Goal: Transaction & Acquisition: Obtain resource

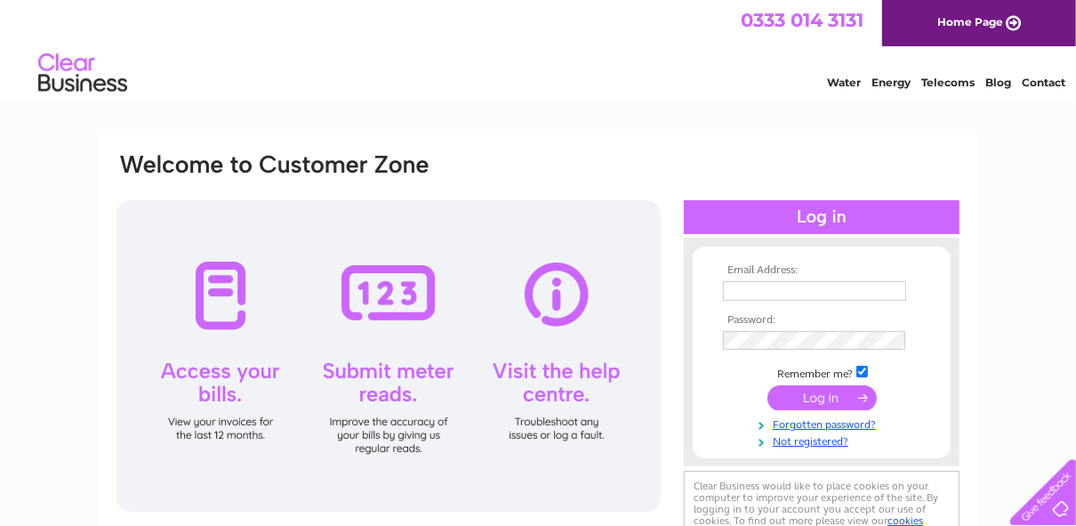
type input "info@lawtonbros.co.uk"
click at [817, 396] on input "submit" at bounding box center [822, 397] width 109 height 25
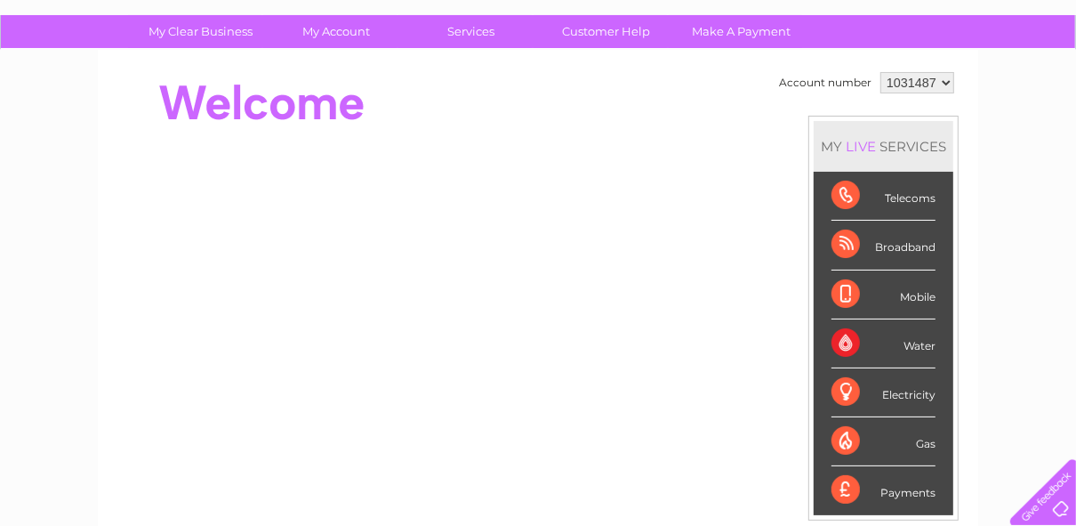
scroll to position [142, 0]
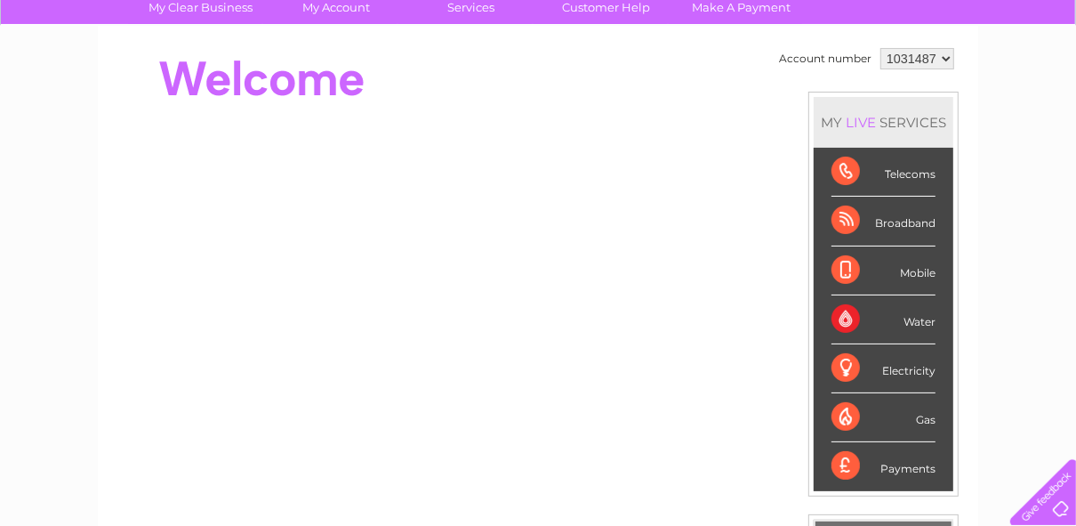
click at [845, 367] on div "Electricity" at bounding box center [884, 368] width 104 height 49
click at [895, 364] on div "Electricity" at bounding box center [884, 368] width 104 height 49
click at [849, 369] on div "Electricity" at bounding box center [884, 368] width 104 height 49
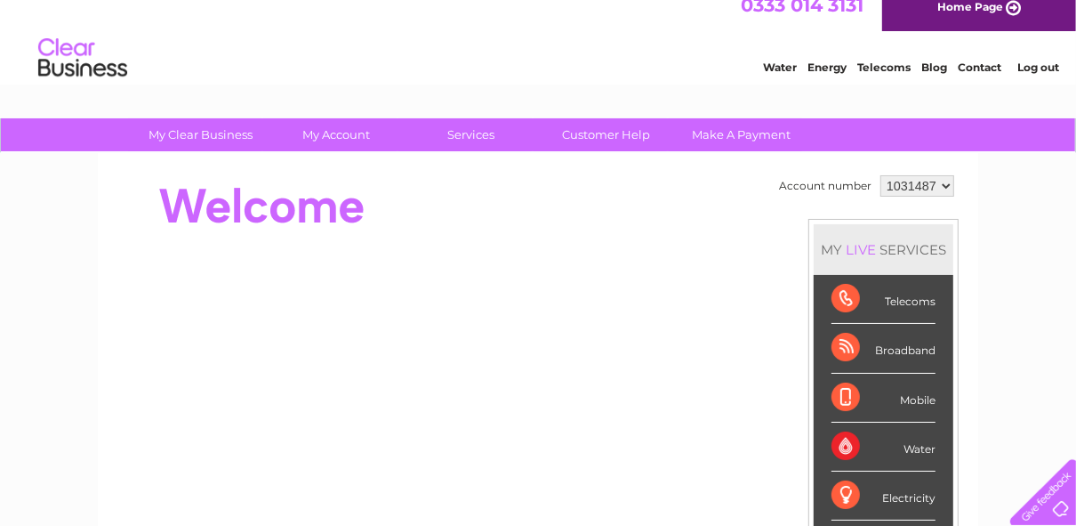
scroll to position [0, 0]
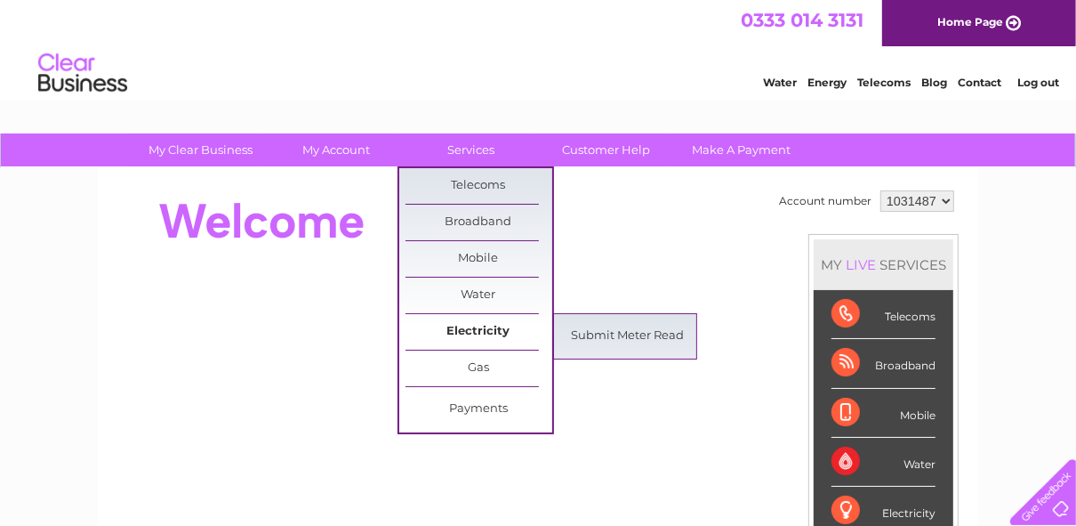
click at [473, 327] on link "Electricity" at bounding box center [479, 332] width 147 height 36
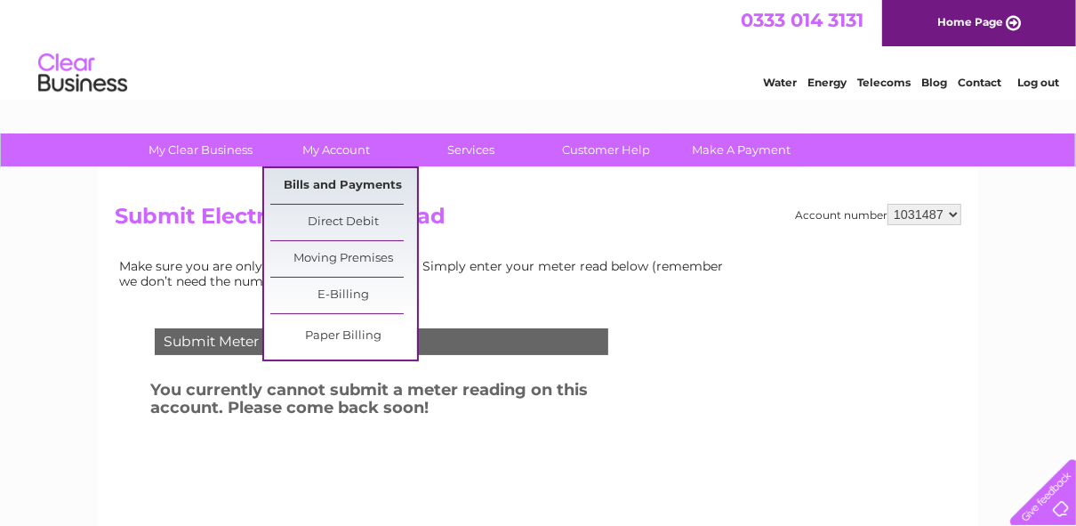
click at [332, 185] on link "Bills and Payments" at bounding box center [343, 186] width 147 height 36
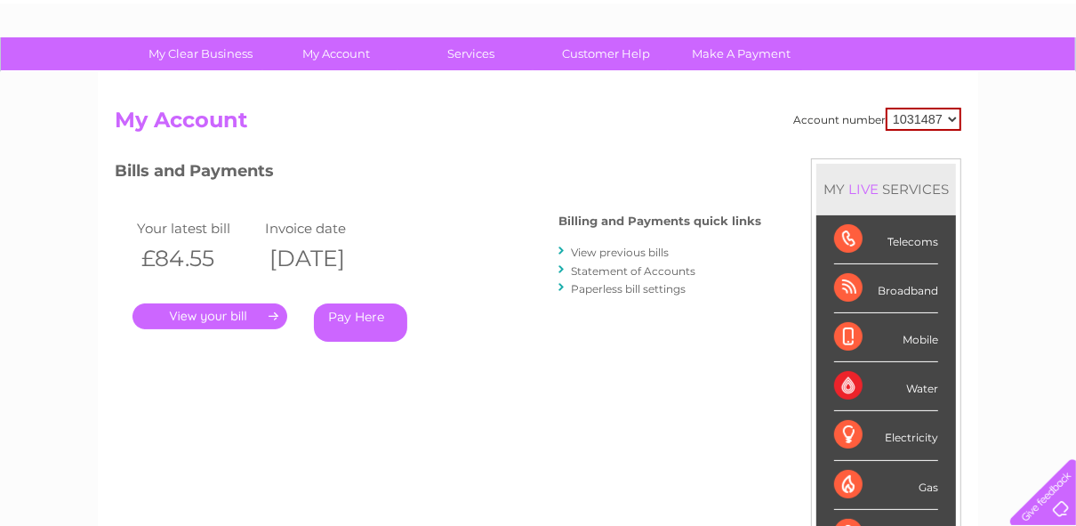
scroll to position [71, 0]
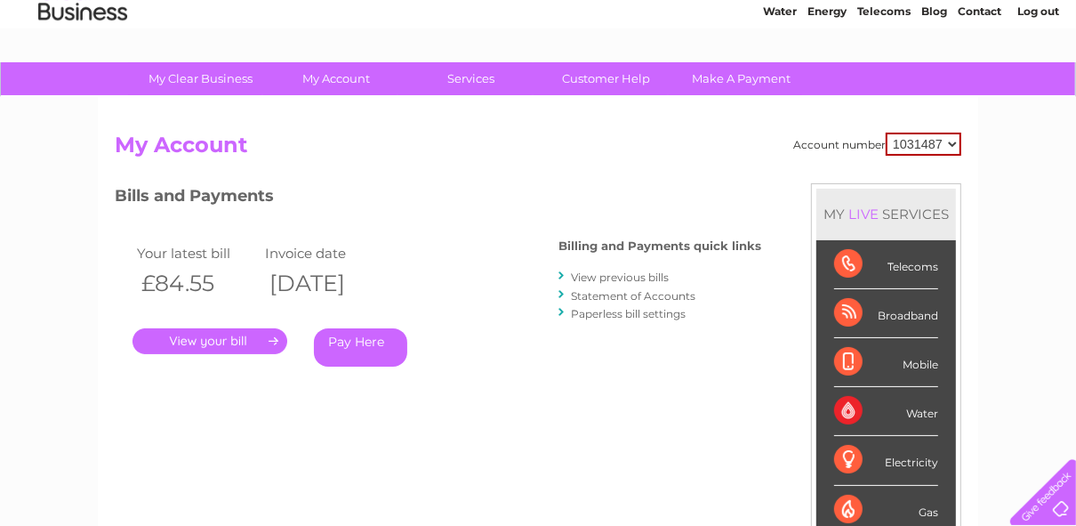
click at [214, 341] on link "." at bounding box center [210, 341] width 155 height 26
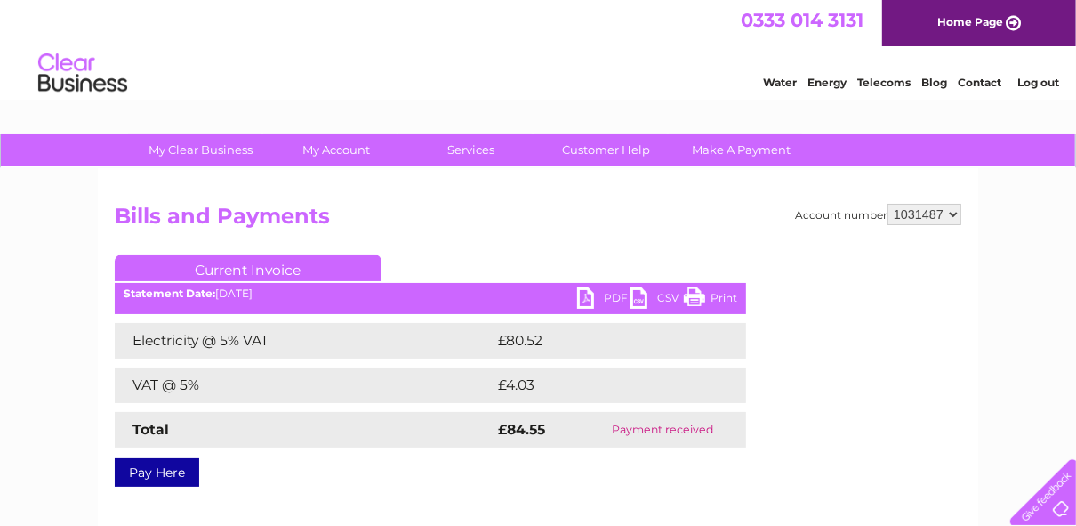
click at [588, 296] on link "PDF" at bounding box center [603, 300] width 53 height 26
